Goal: Information Seeking & Learning: Find specific fact

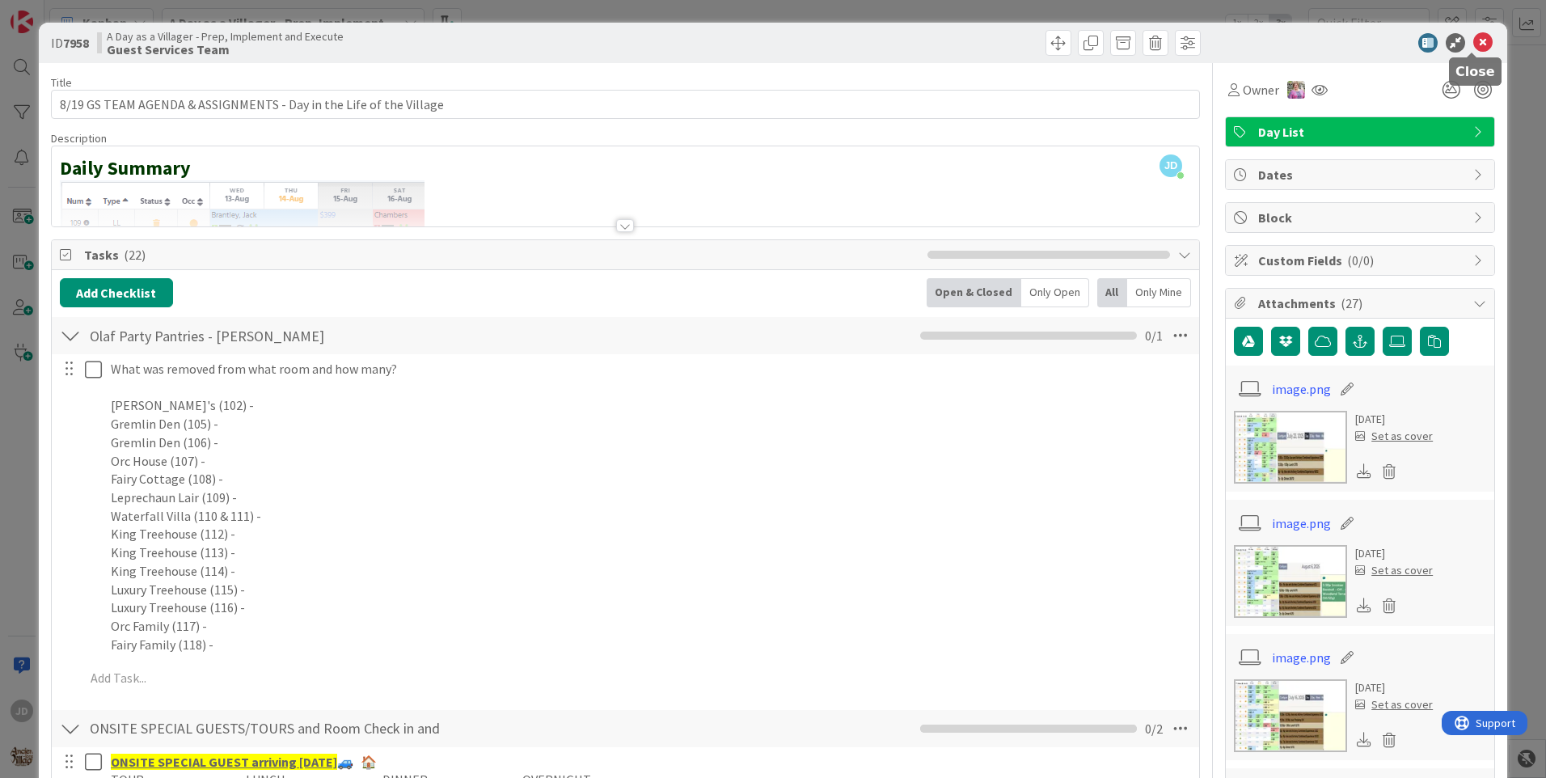
click at [1473, 38] on icon at bounding box center [1482, 42] width 19 height 19
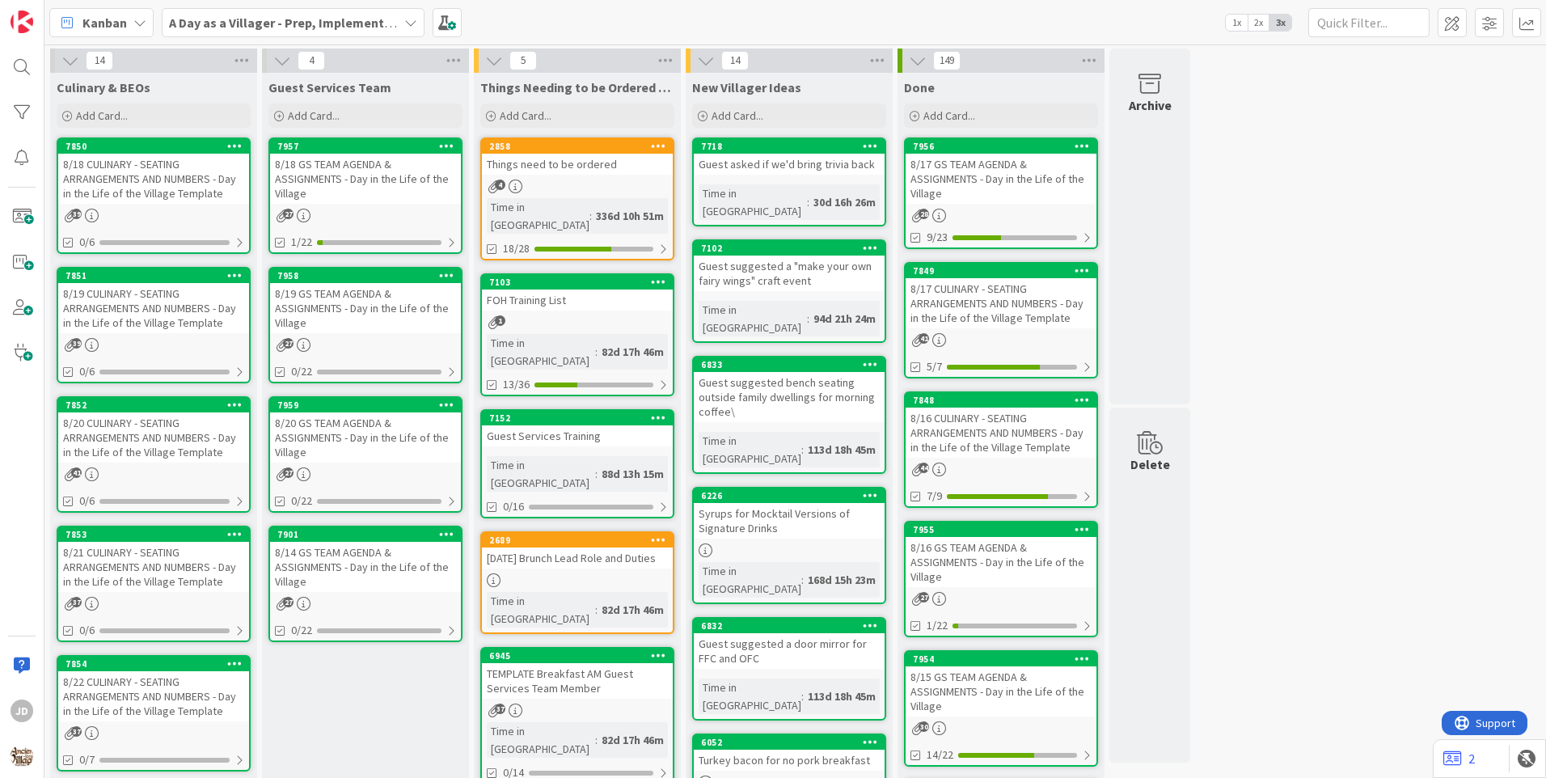
click at [101, 301] on div "8/19 CULINARY - SEATING ARRANGEMENTS AND NUMBERS - Day in the Life of the Villa…" at bounding box center [153, 308] width 191 height 50
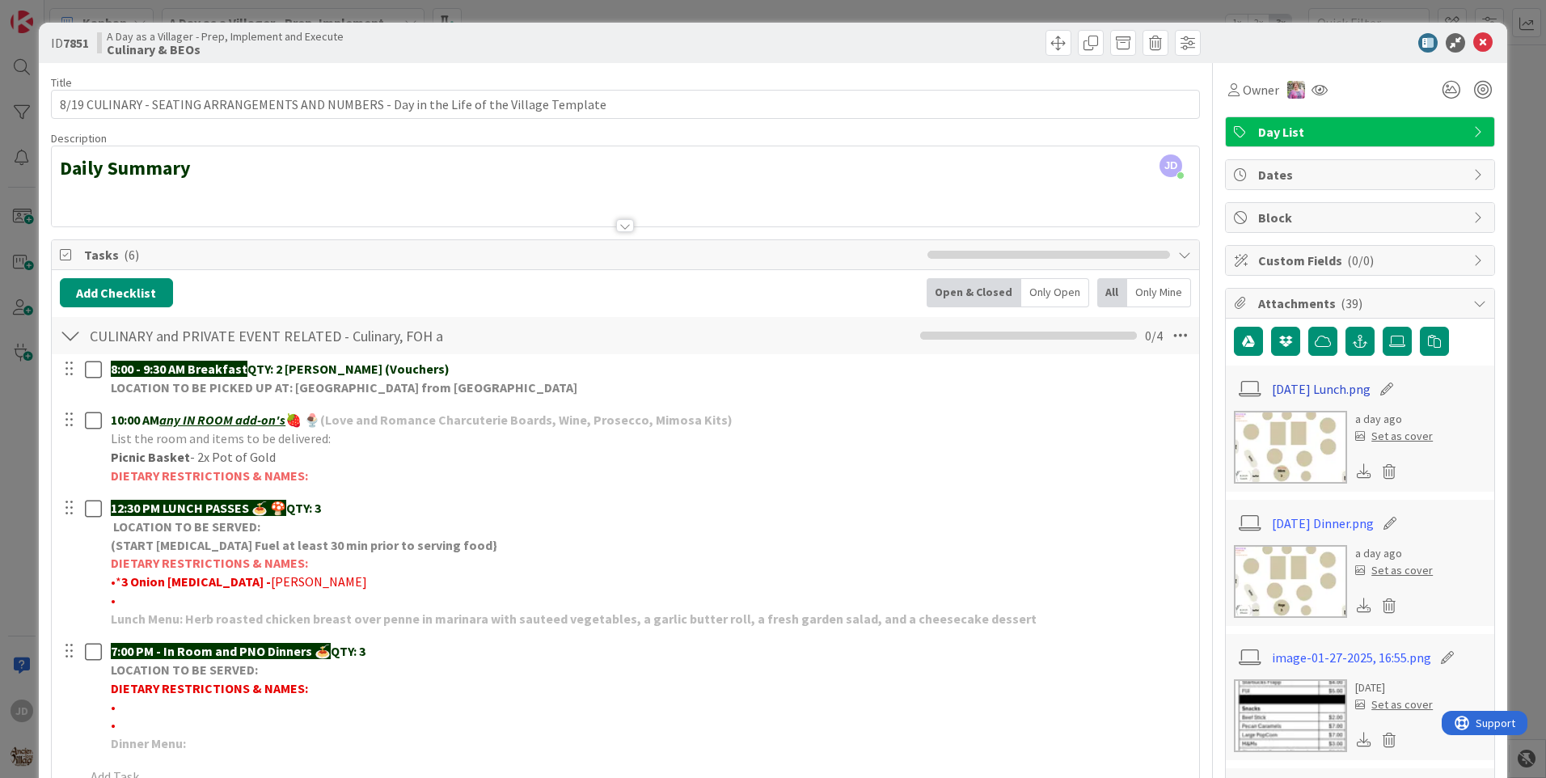
click at [1323, 392] on link "[DATE] Lunch.png" at bounding box center [1321, 388] width 99 height 19
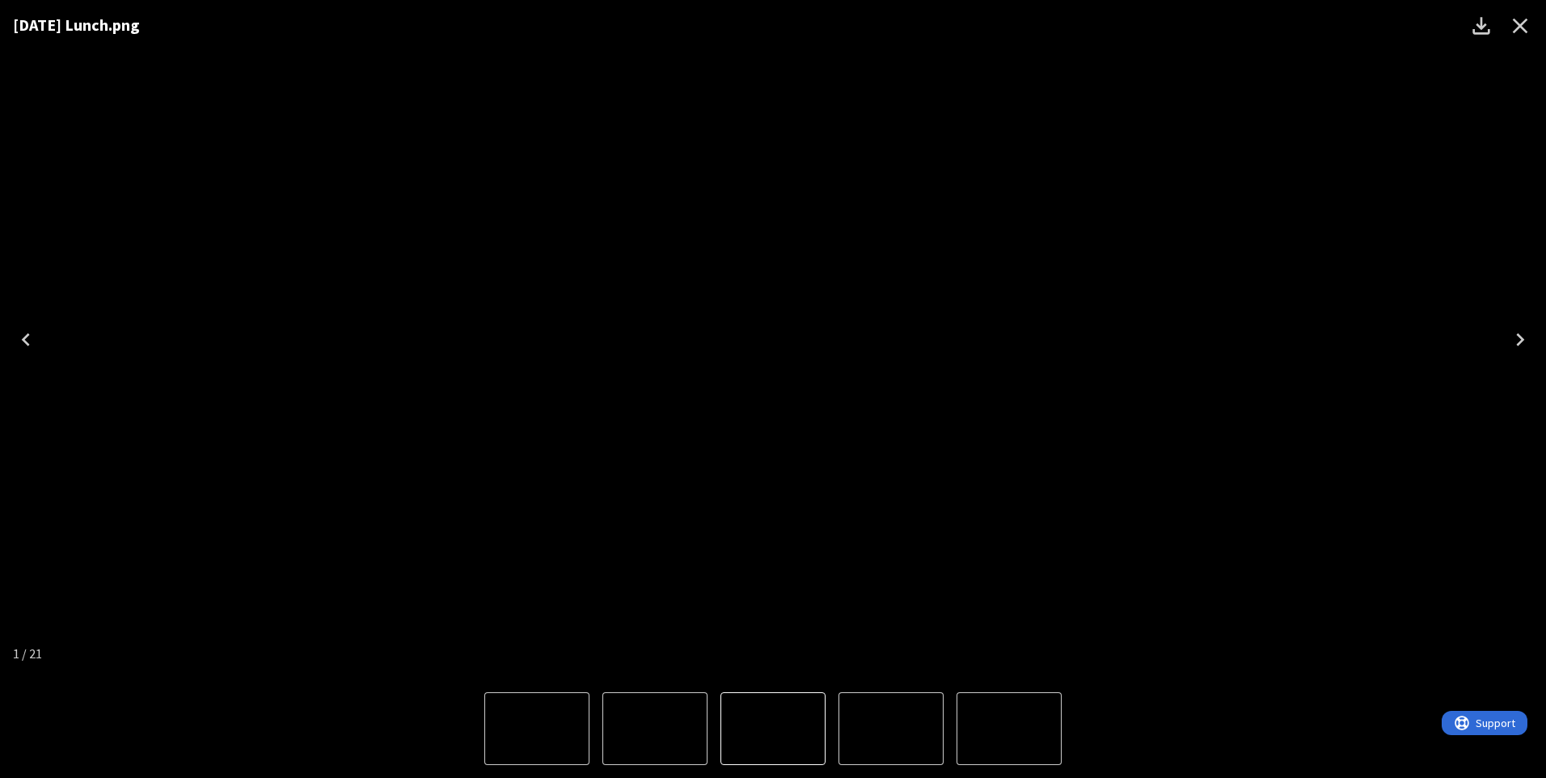
click at [1511, 339] on icon "Next" at bounding box center [1520, 340] width 26 height 26
click at [1511, 36] on icon "Close" at bounding box center [1520, 26] width 26 height 26
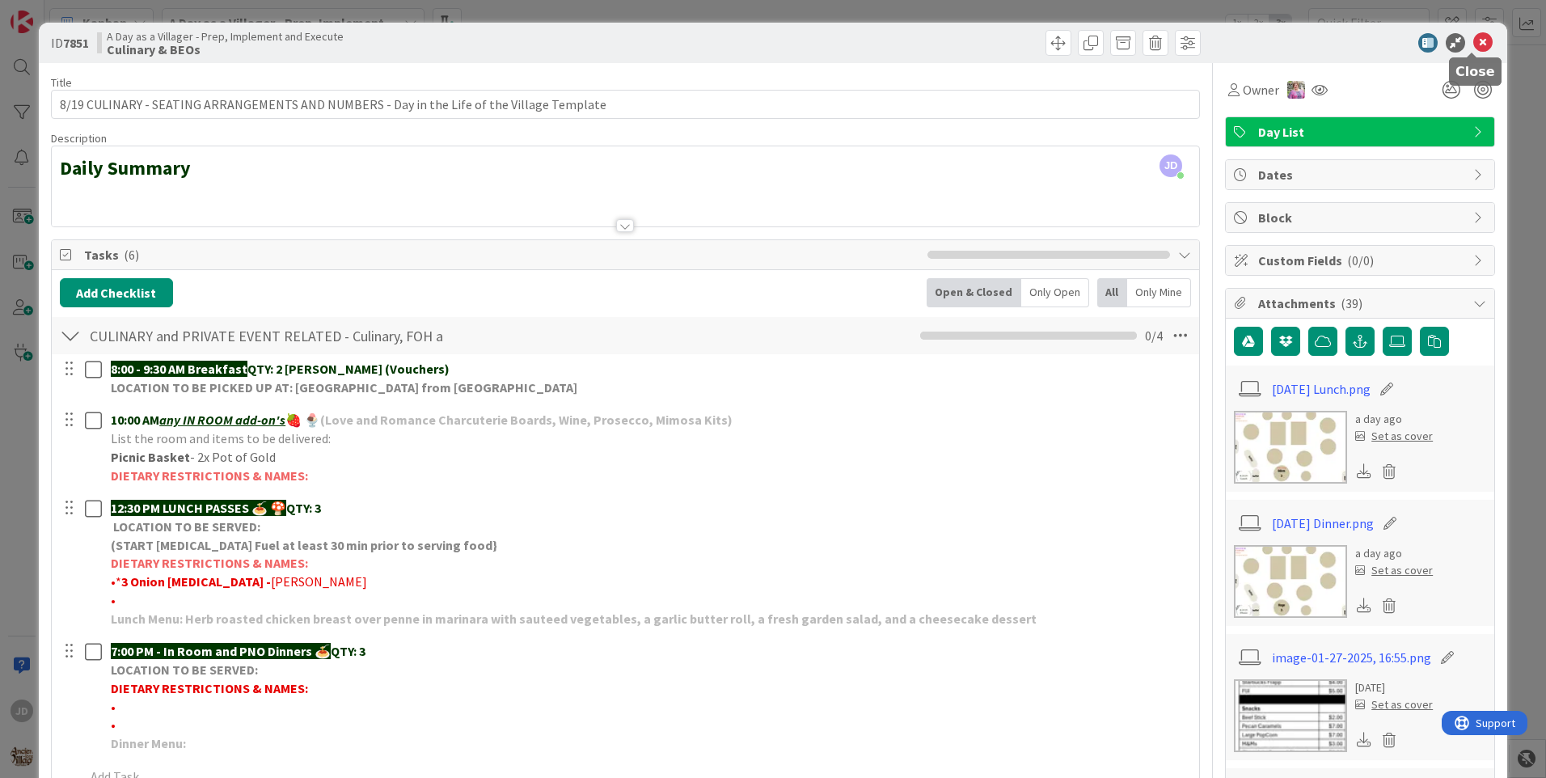
click at [1473, 40] on icon at bounding box center [1482, 42] width 19 height 19
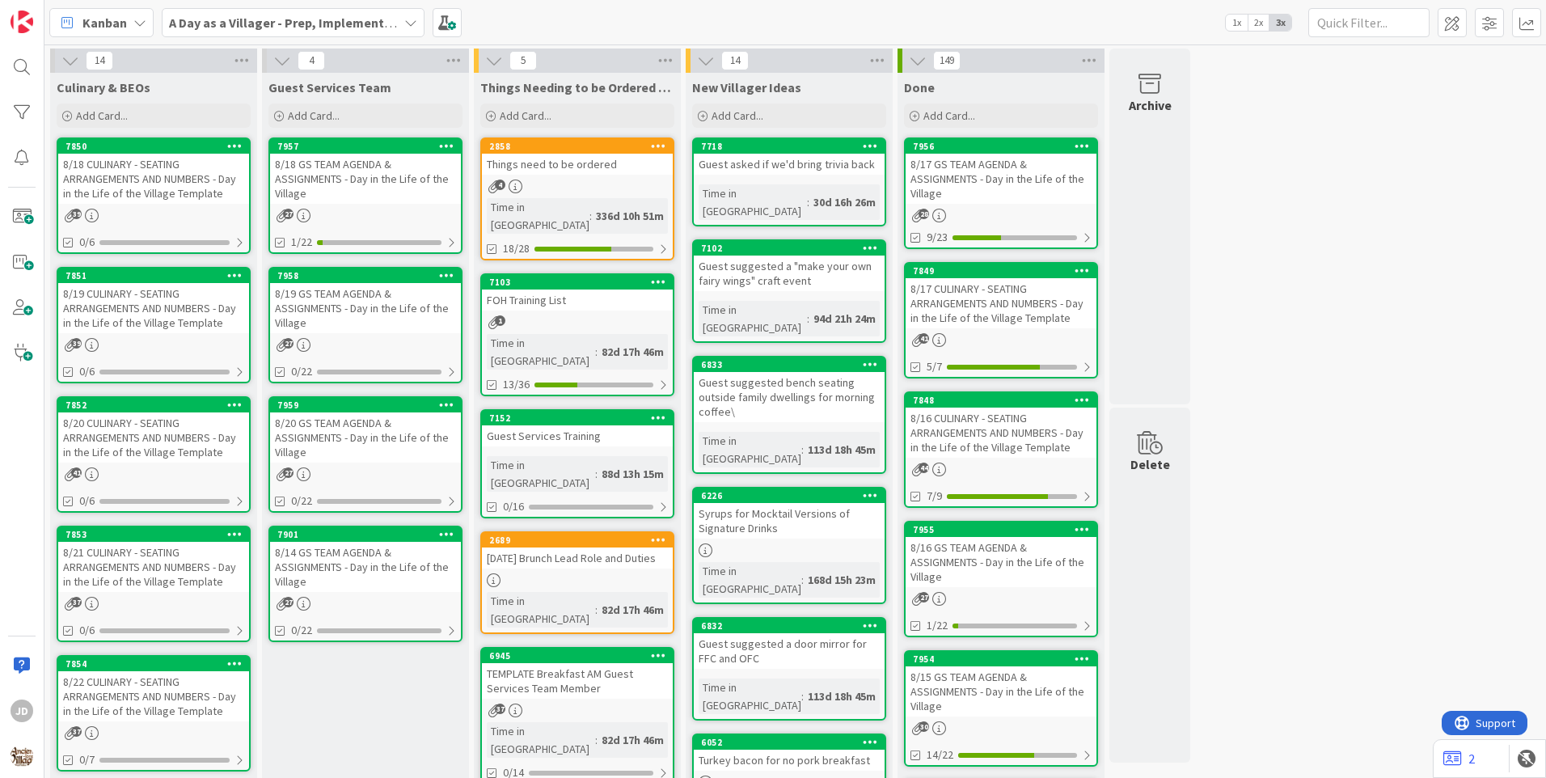
click at [210, 189] on div "8/18 CULINARY - SEATING ARRANGEMENTS AND NUMBERS - Day in the Life of the Villa…" at bounding box center [153, 179] width 191 height 50
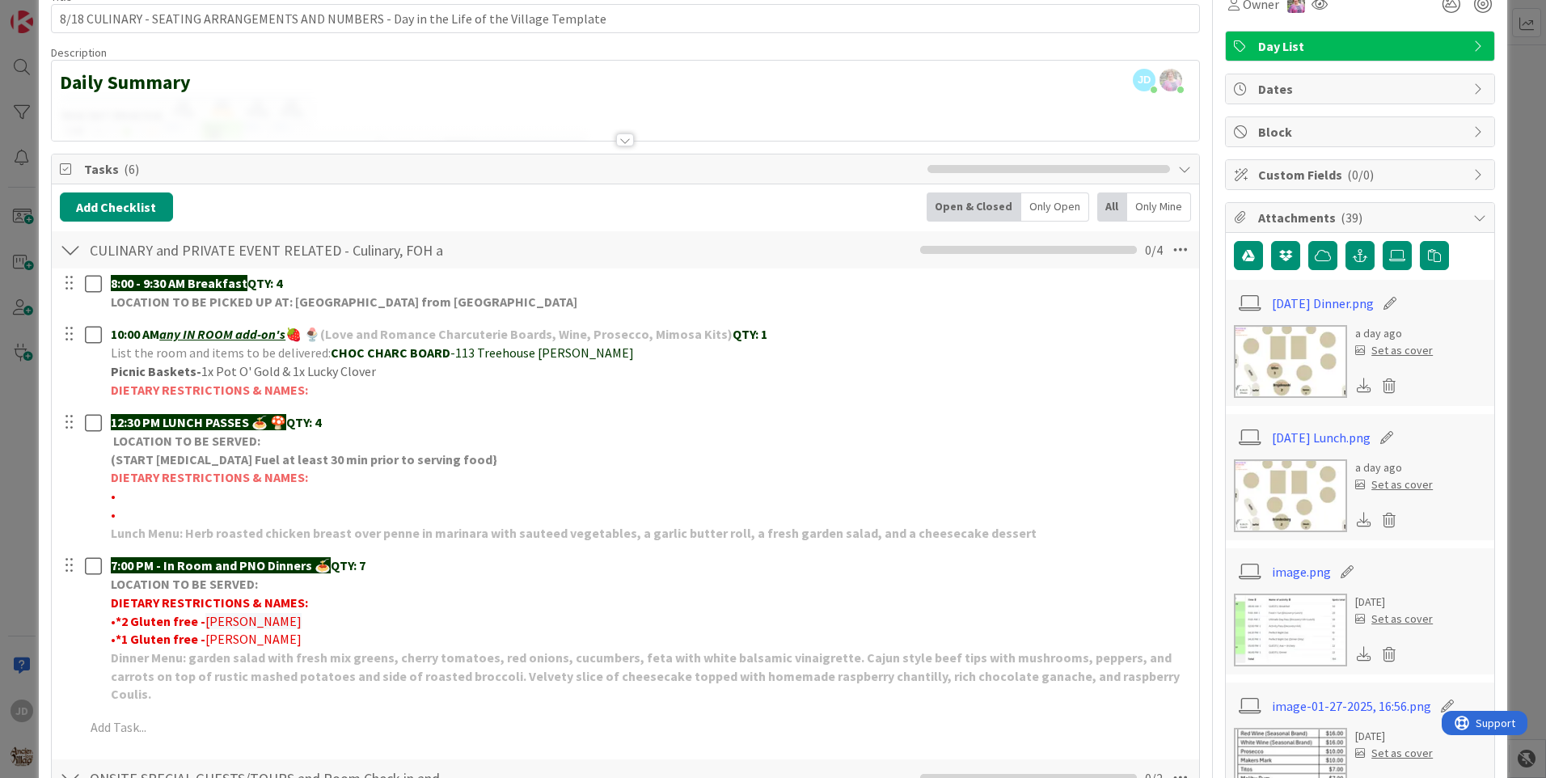
scroll to position [81, 0]
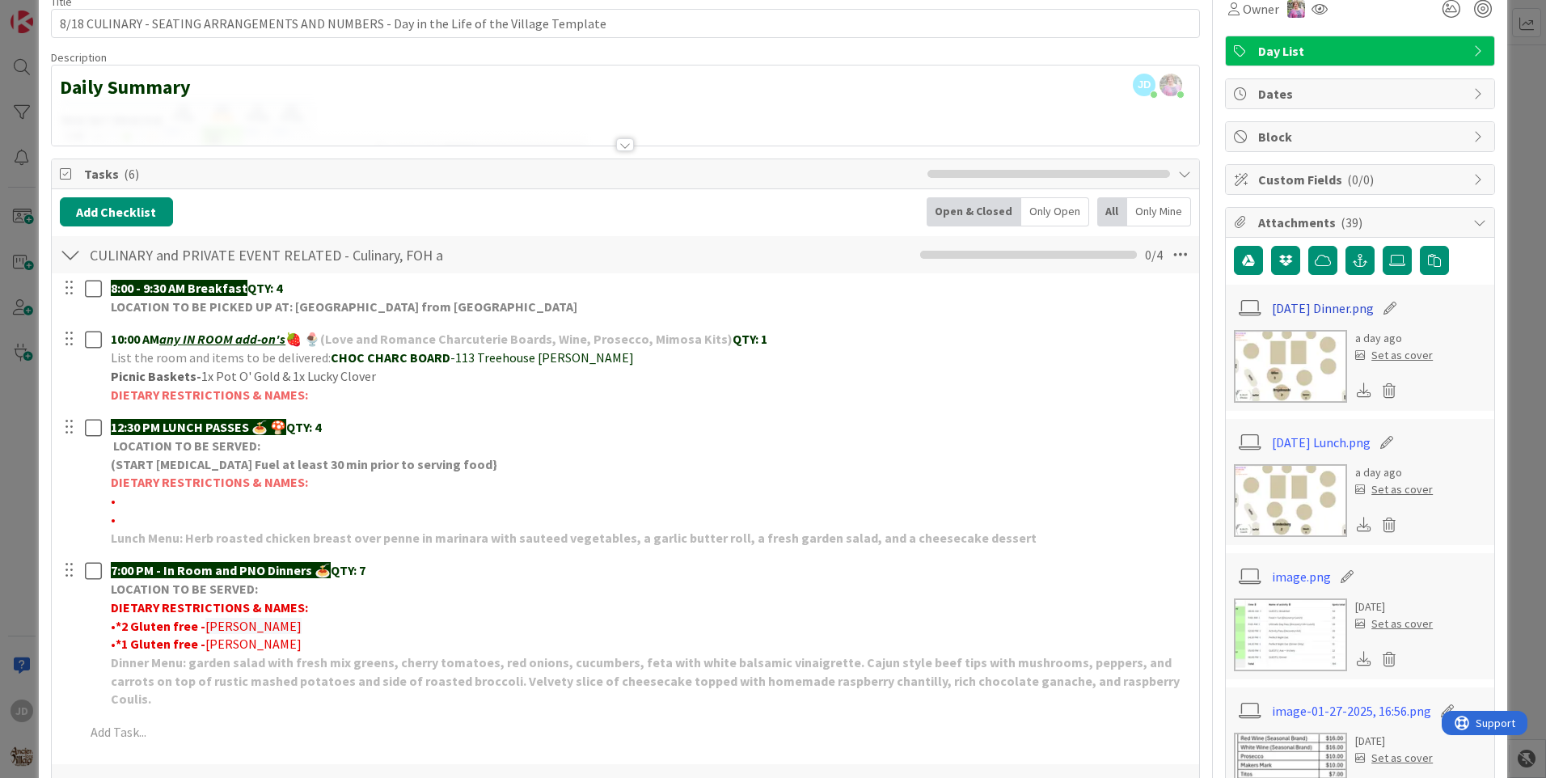
click at [1299, 306] on link "[DATE] Dinner.png" at bounding box center [1323, 307] width 102 height 19
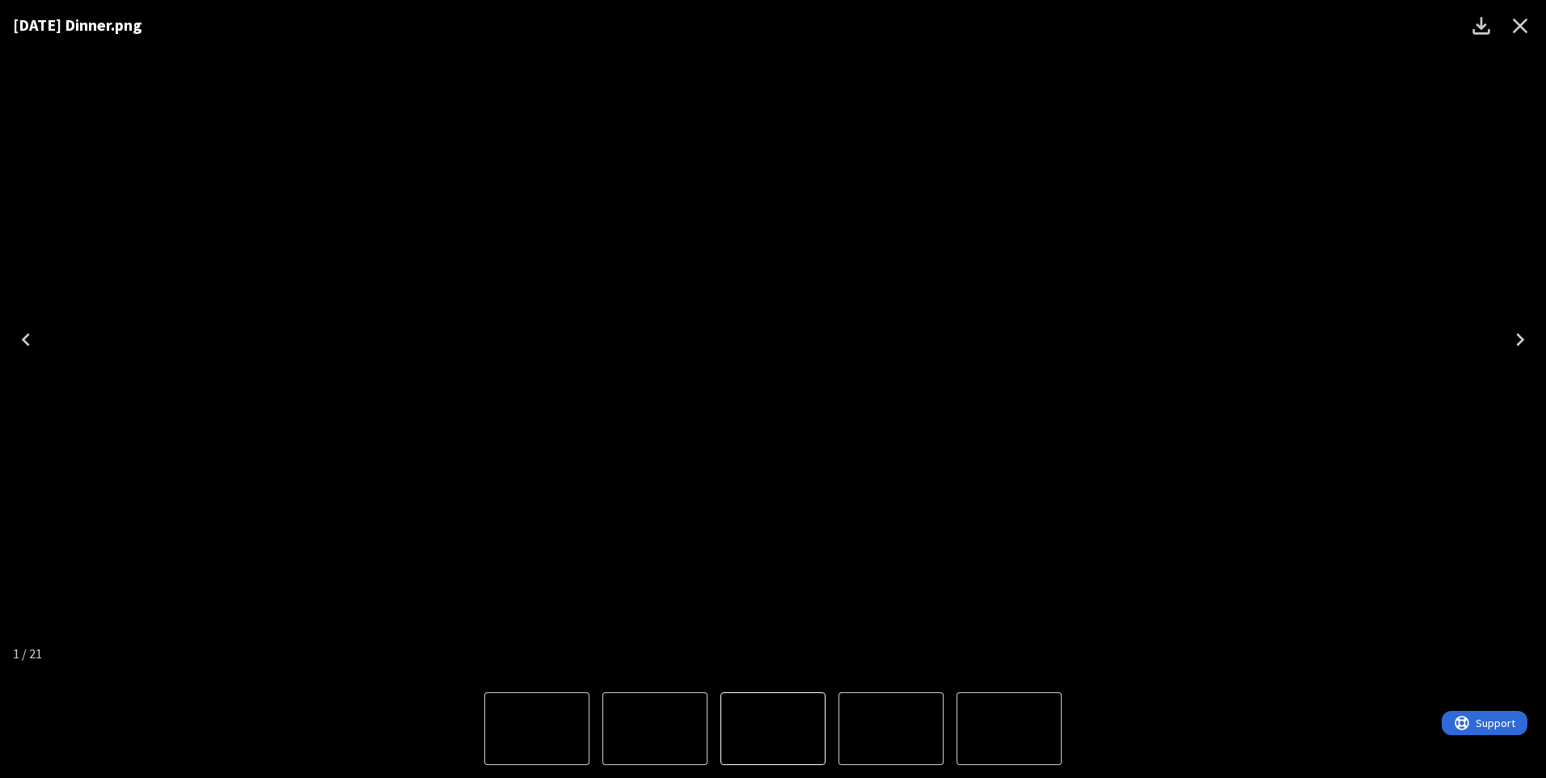
click at [1513, 20] on icon "Close" at bounding box center [1520, 26] width 26 height 26
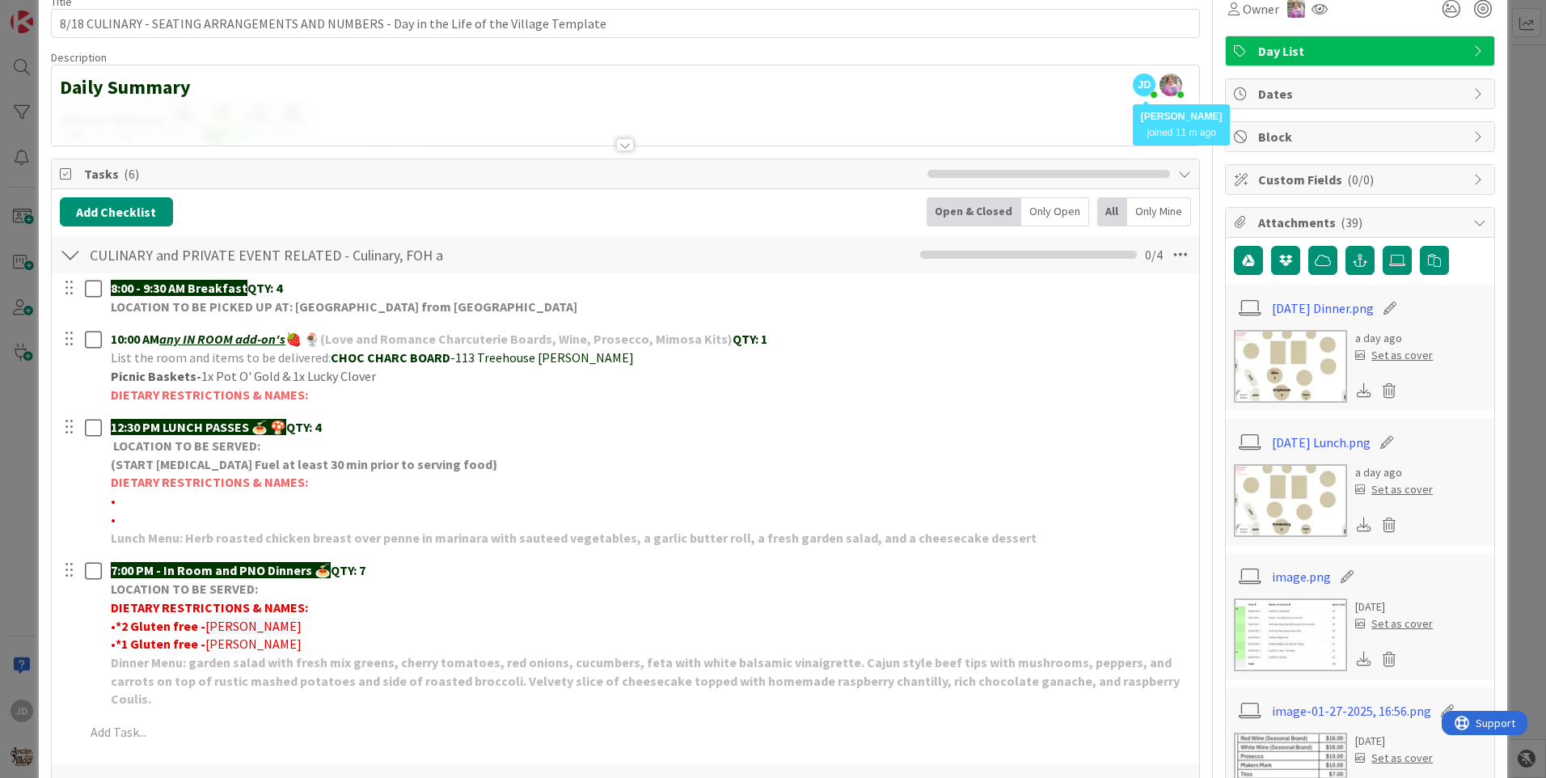
scroll to position [0, 0]
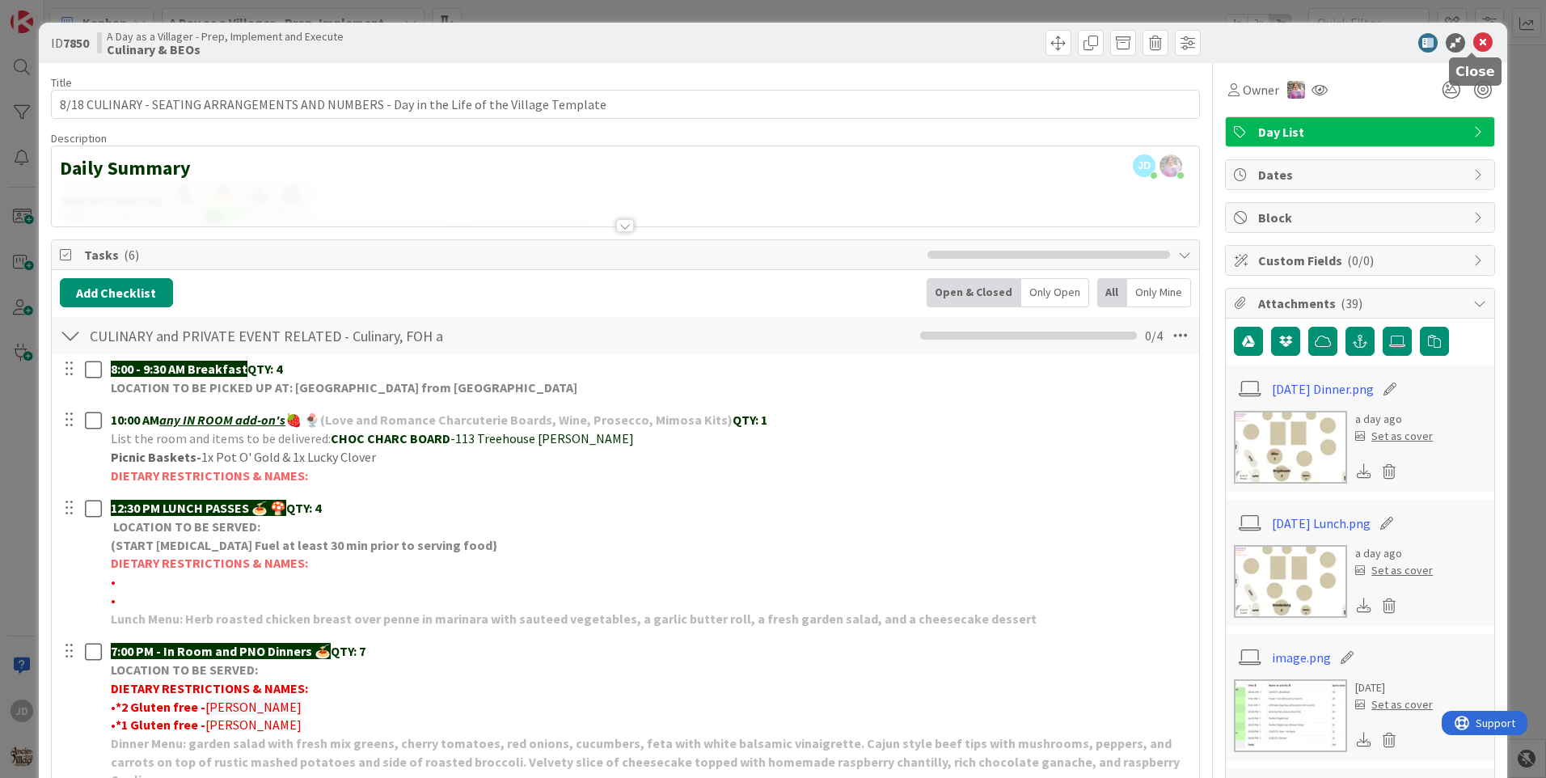
click at [1473, 40] on icon at bounding box center [1482, 42] width 19 height 19
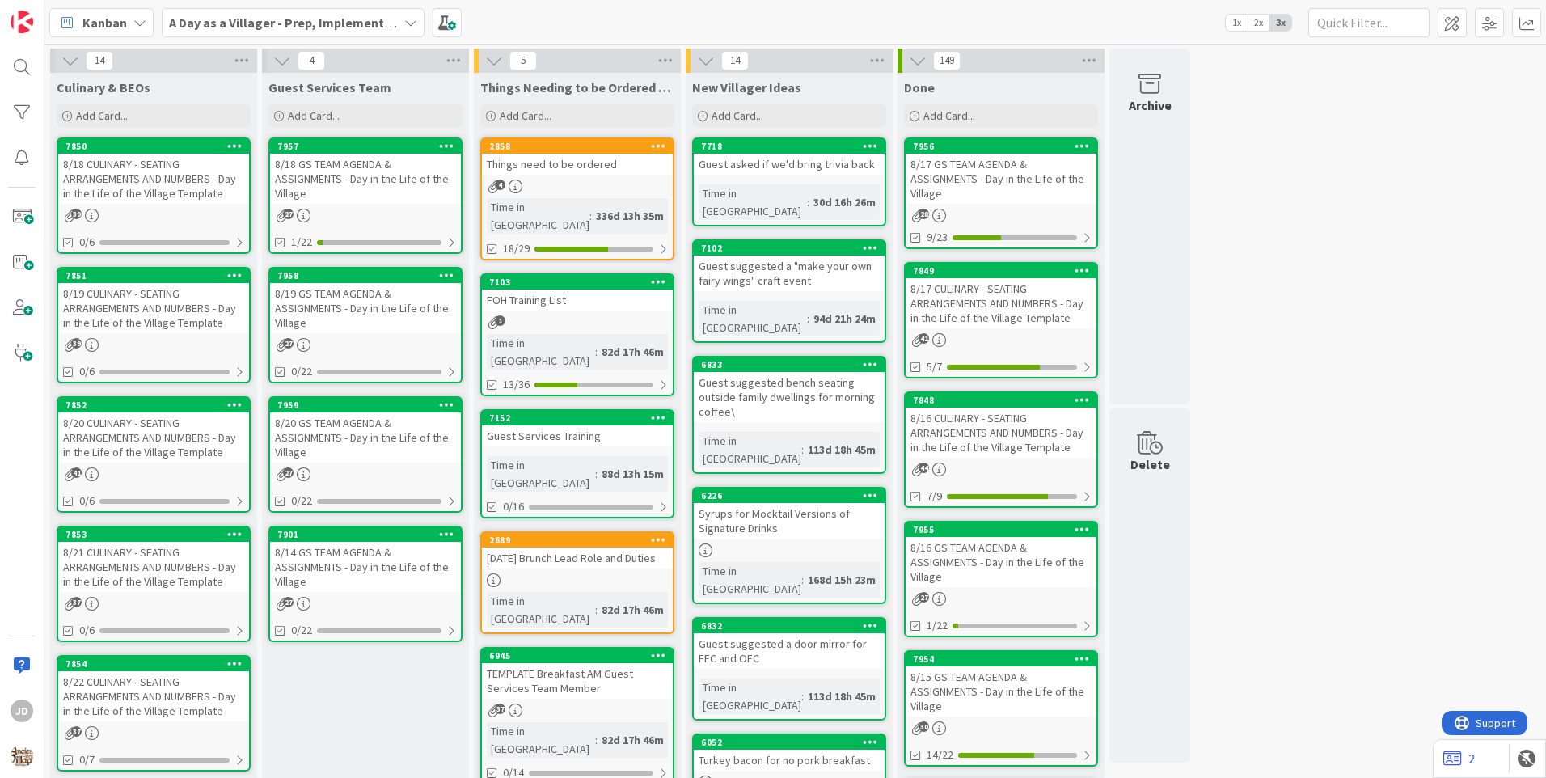
click at [231, 302] on div "8/19 CULINARY - SEATING ARRANGEMENTS AND NUMBERS - Day in the Life of the Villa…" at bounding box center [153, 308] width 191 height 50
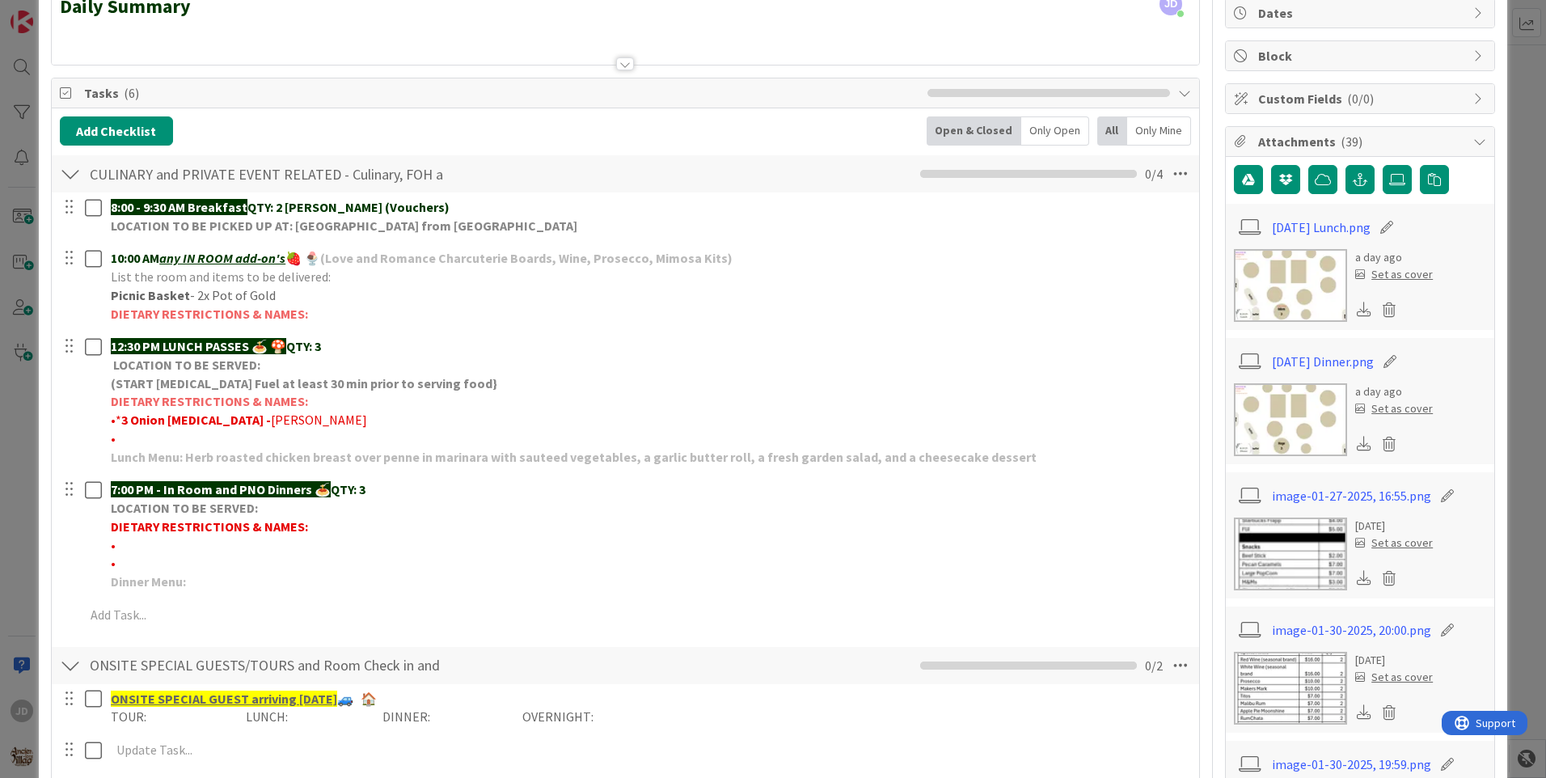
scroll to position [243, 0]
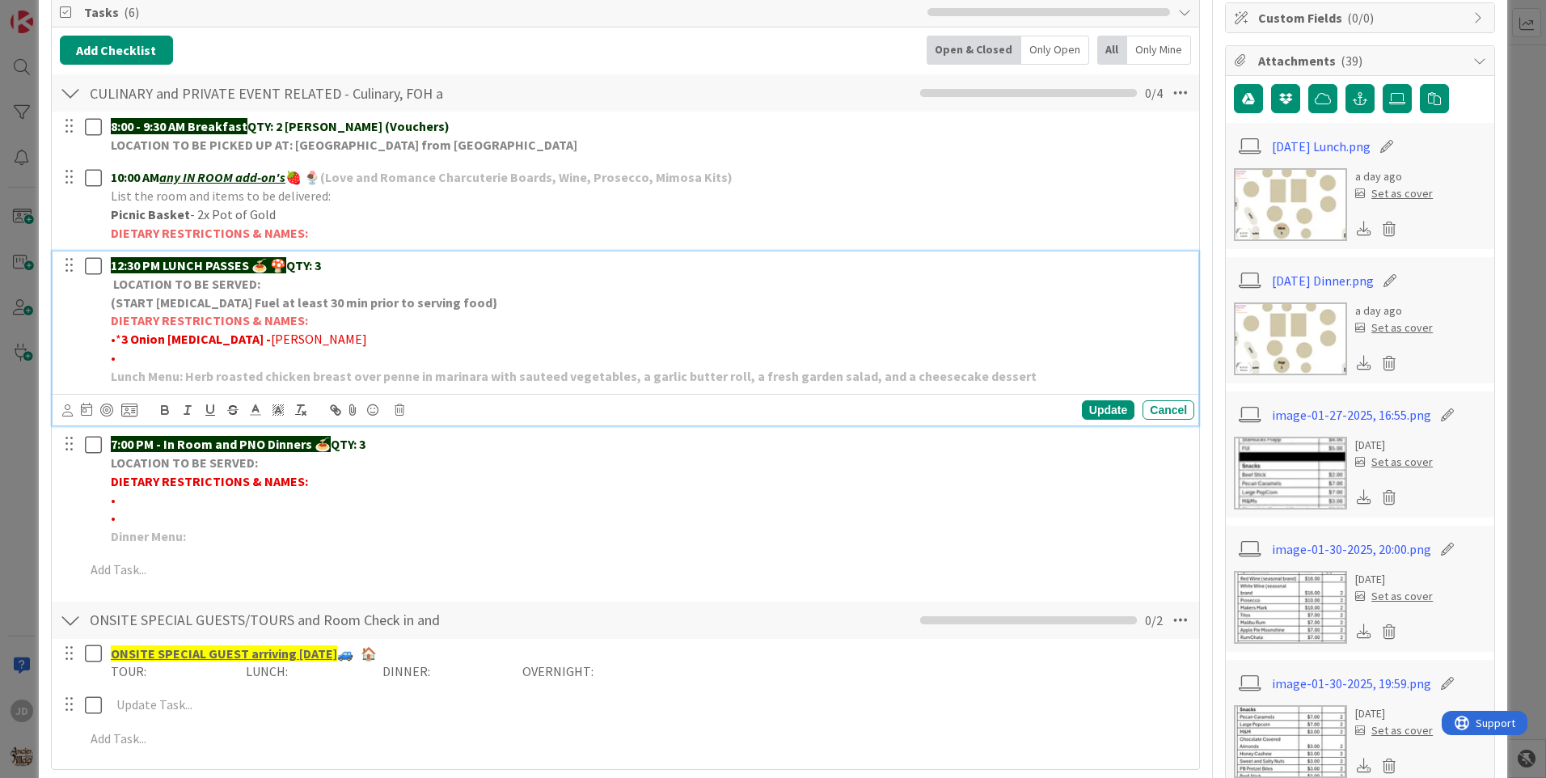
click at [172, 358] on p "•" at bounding box center [649, 357] width 1077 height 19
click at [168, 343] on strong "3 Onion [MEDICAL_DATA] -" at bounding box center [196, 339] width 150 height 16
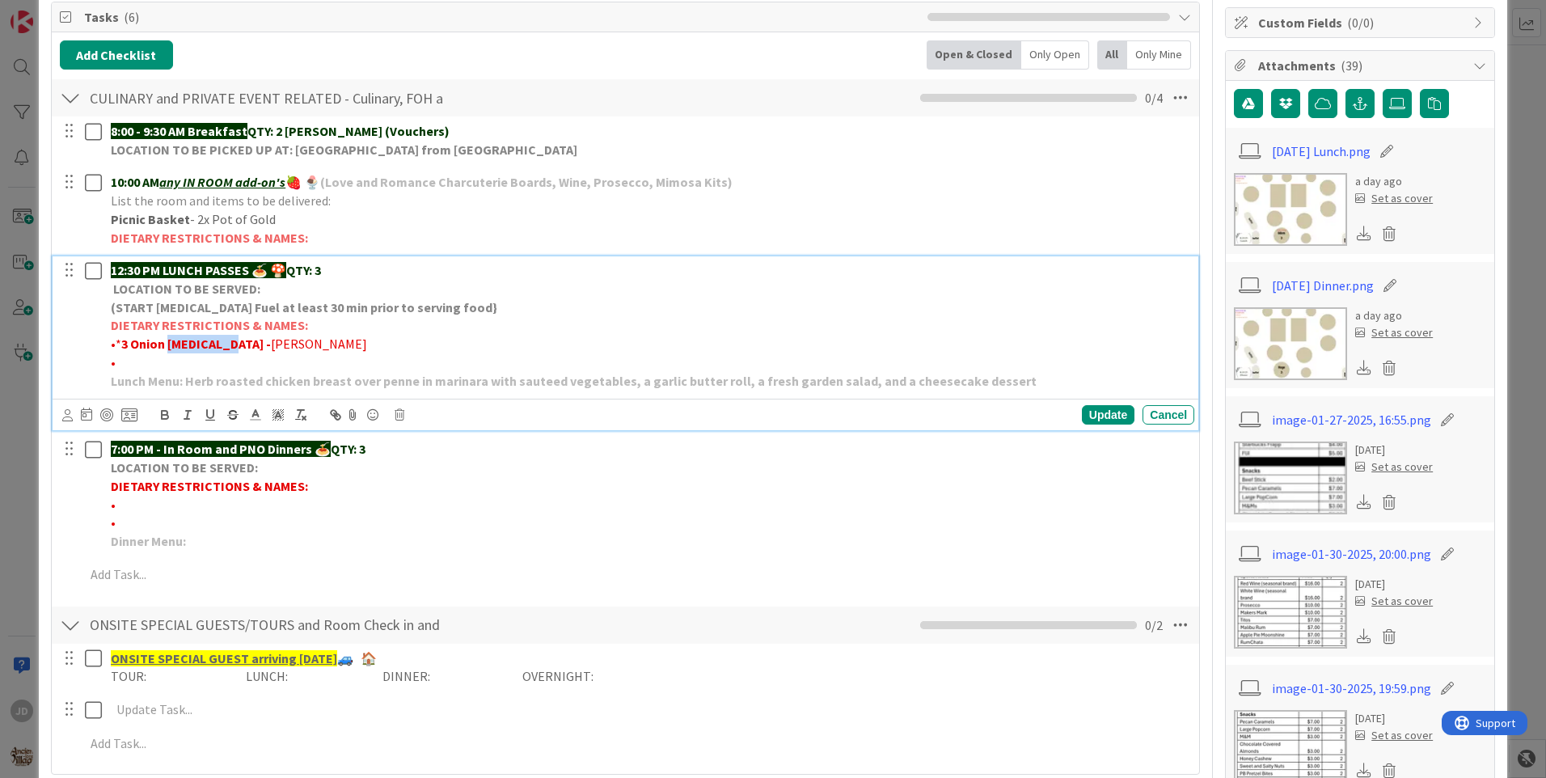
scroll to position [229, 0]
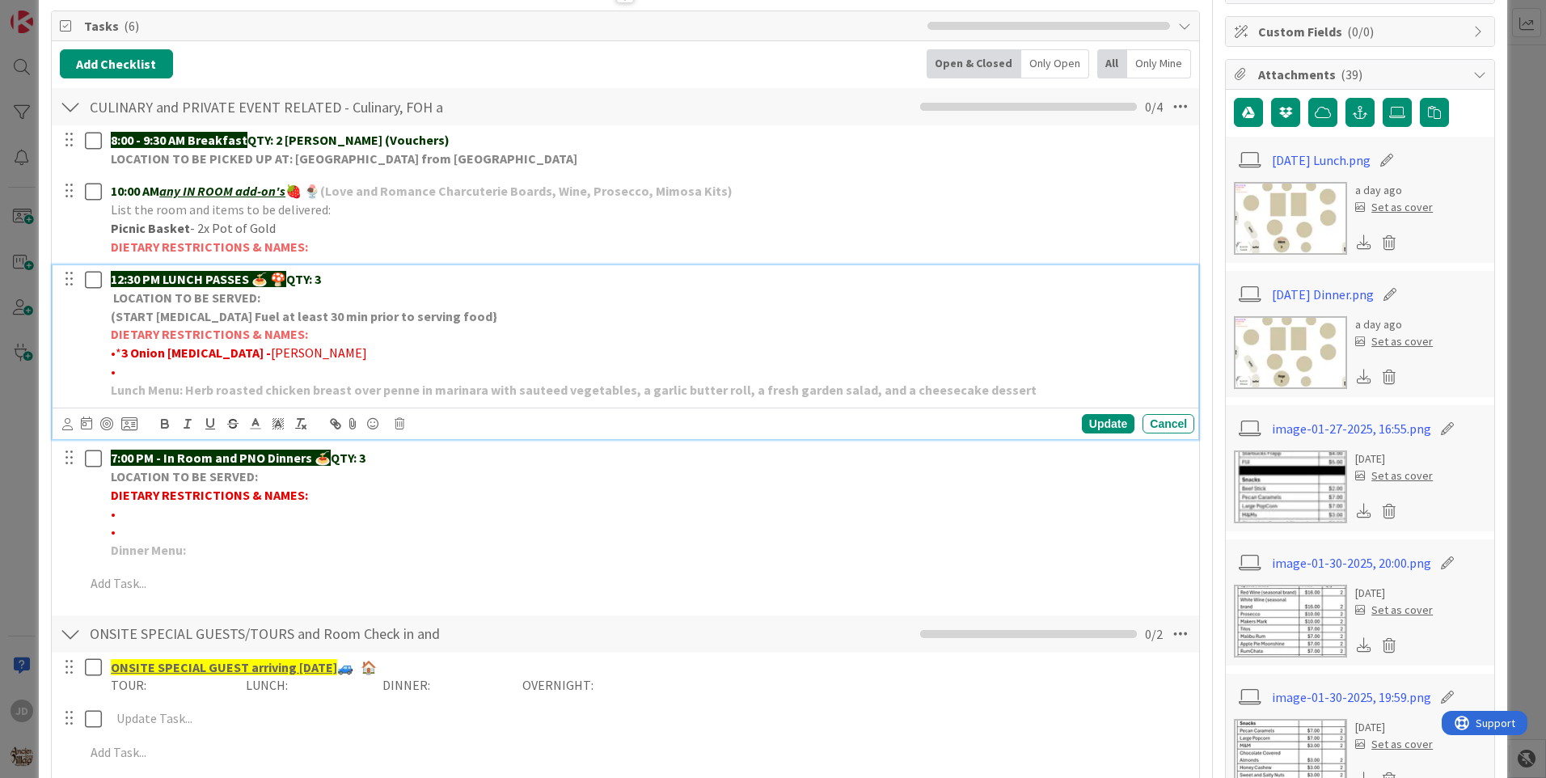
drag, startPoint x: 875, startPoint y: 339, endPoint x: 883, endPoint y: 321, distance: 19.2
click at [876, 331] on p "DIETARY RESTRICTIONS & NAMES:" at bounding box center [649, 334] width 1077 height 19
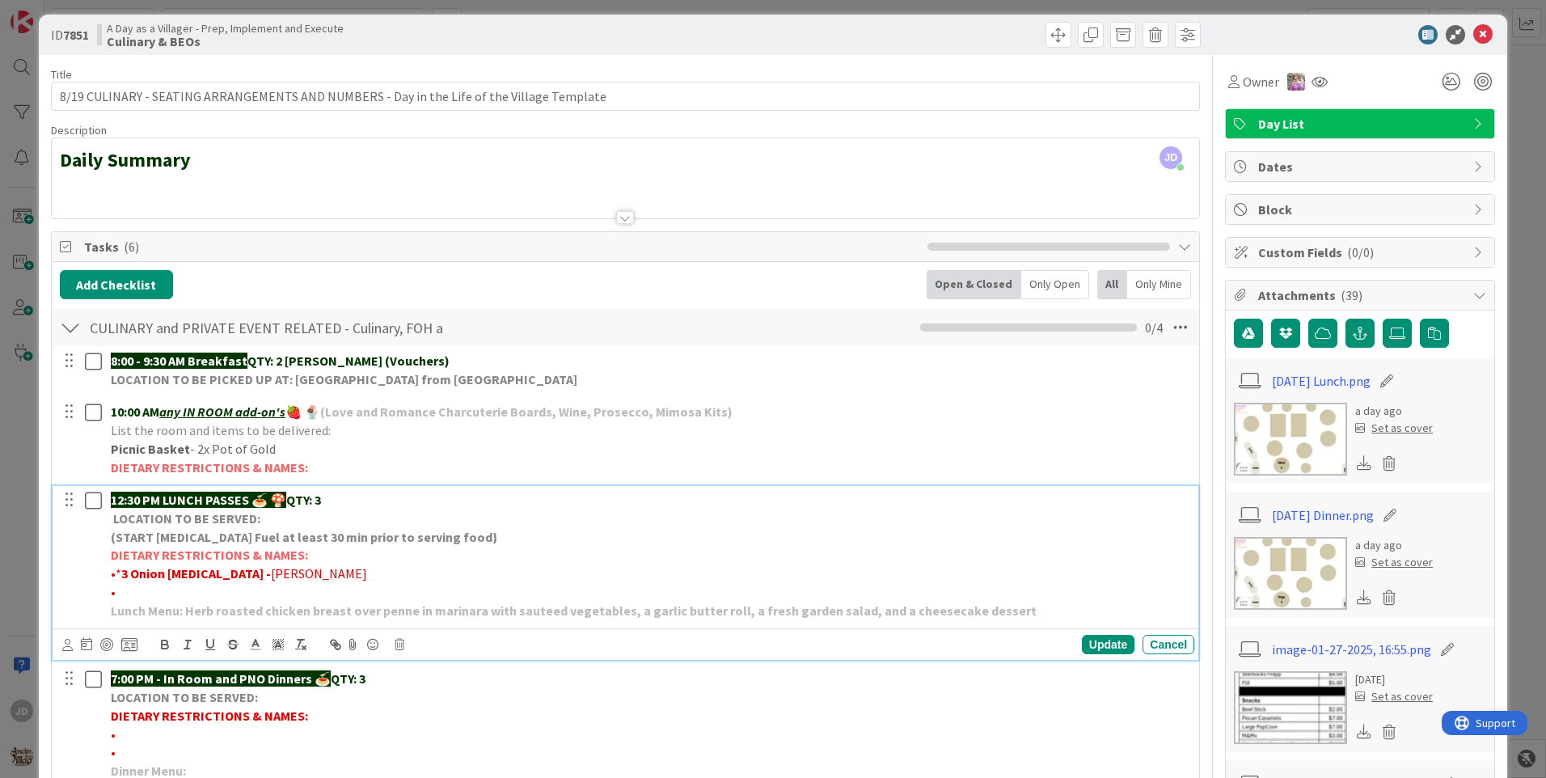
scroll to position [0, 0]
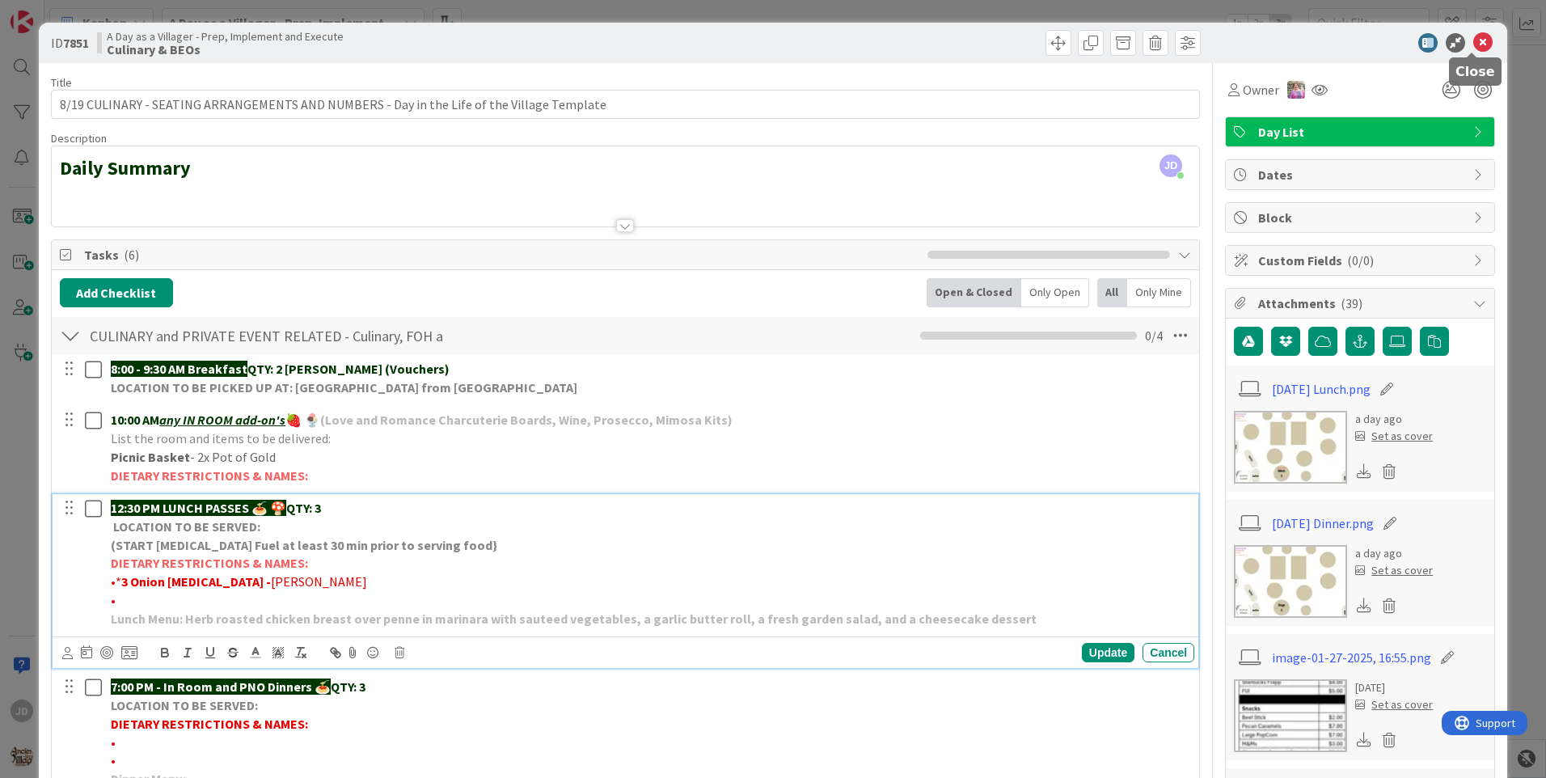
click at [1473, 43] on icon at bounding box center [1482, 42] width 19 height 19
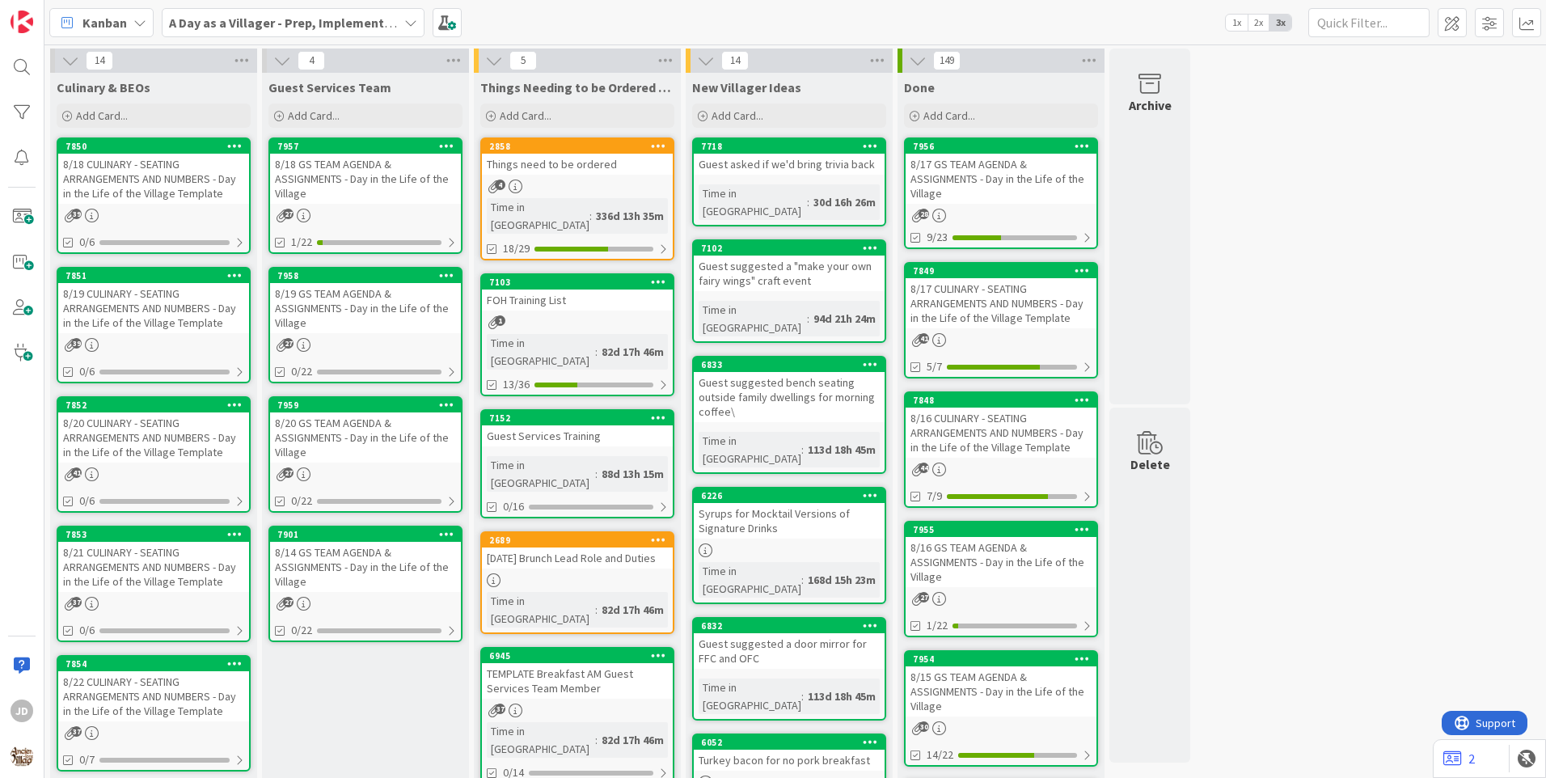
click at [189, 171] on div "8/18 CULINARY - SEATING ARRANGEMENTS AND NUMBERS - Day in the Life of the Villa…" at bounding box center [153, 179] width 191 height 50
